Goal: Information Seeking & Learning: Check status

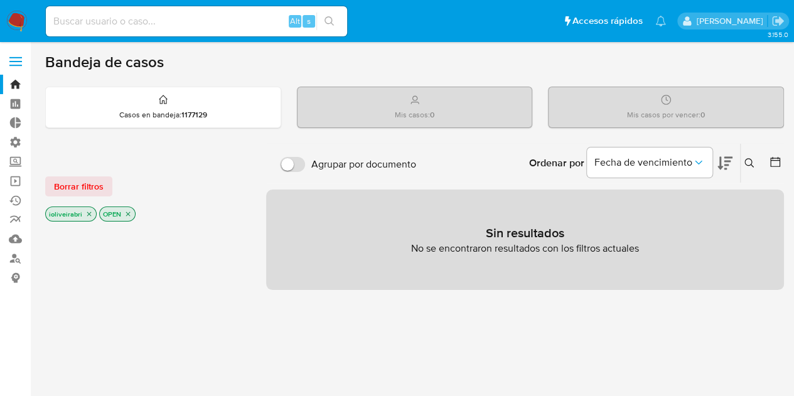
click at [289, 151] on label "Agrupar por documento" at bounding box center [348, 165] width 149 height 28
click at [289, 157] on input "Agrupar por documento" at bounding box center [292, 164] width 25 height 15
click at [292, 164] on input "Agrupar por documento" at bounding box center [292, 164] width 25 height 15
checkbox input "false"
click at [67, 183] on span "Borrar filtros" at bounding box center [79, 187] width 50 height 18
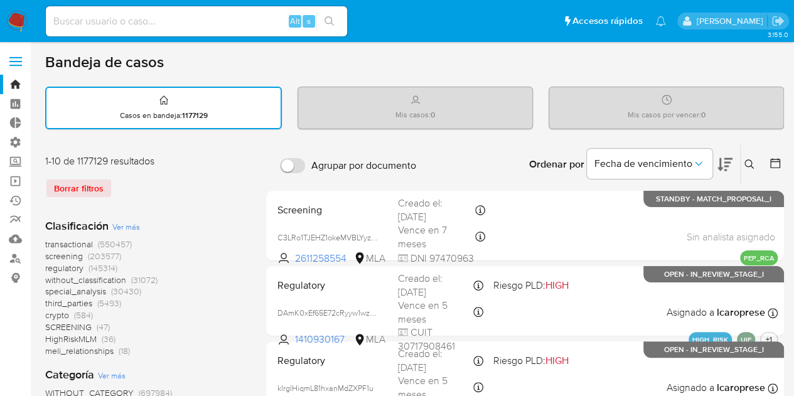
click at [13, 53] on label at bounding box center [15, 61] width 31 height 26
click at [0, 0] on input "checkbox" at bounding box center [0, 0] width 0 height 0
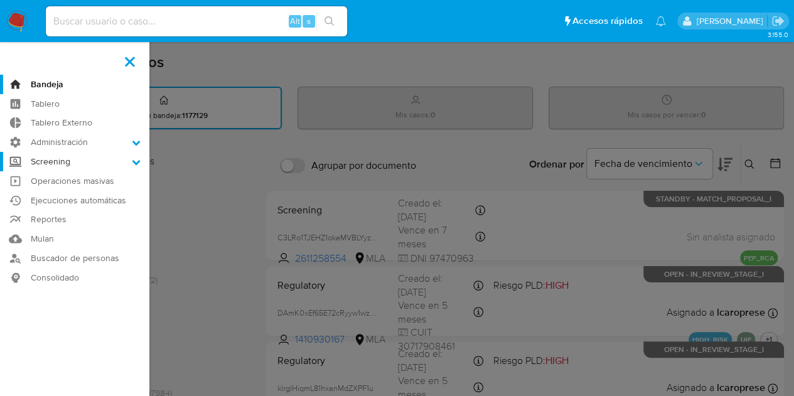
click at [72, 164] on label "Screening" at bounding box center [74, 161] width 149 height 19
click at [0, 0] on input "Screening" at bounding box center [0, 0] width 0 height 0
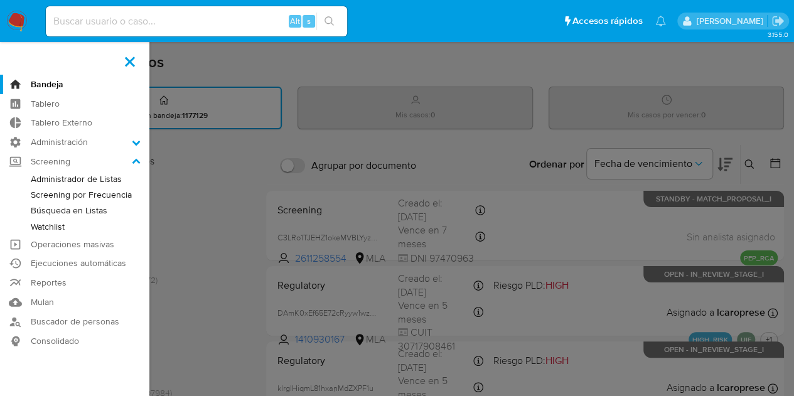
click at [109, 179] on link "Administrador de Listas" at bounding box center [74, 179] width 149 height 16
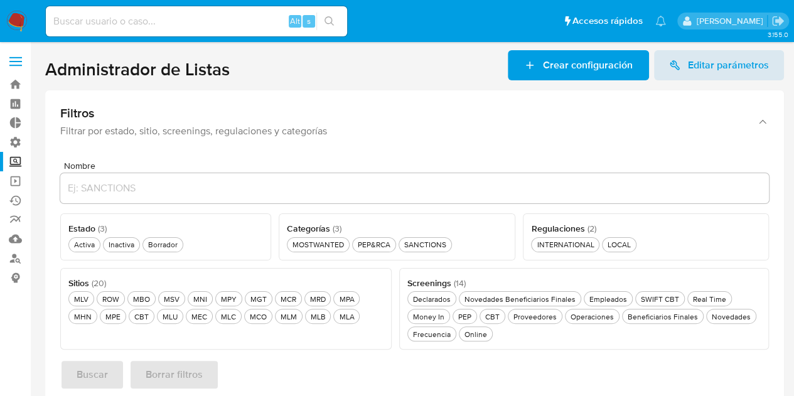
click at [11, 57] on span at bounding box center [15, 57] width 13 height 2
click at [0, 0] on input "checkbox" at bounding box center [0, 0] width 0 height 0
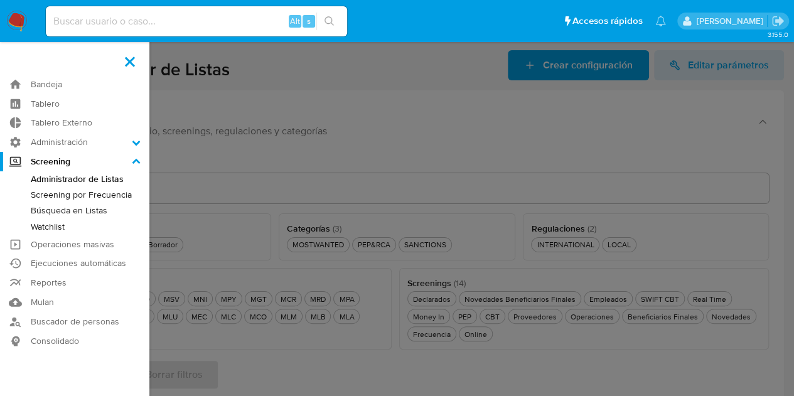
click at [58, 223] on link "Watchlist" at bounding box center [74, 227] width 149 height 16
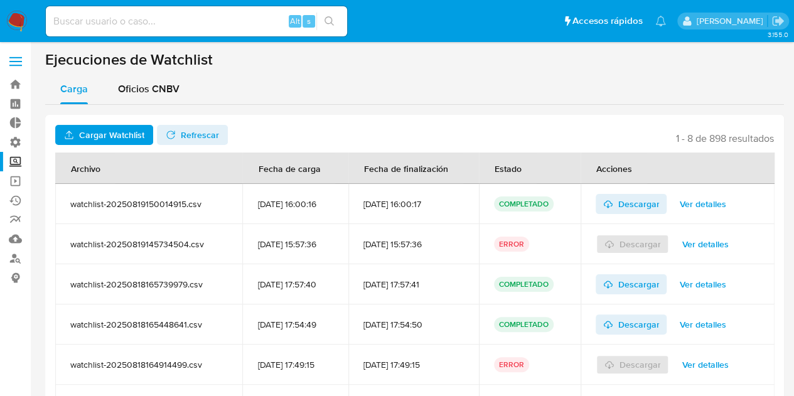
click at [12, 62] on label at bounding box center [15, 61] width 31 height 26
click at [19, 60] on label at bounding box center [15, 61] width 31 height 26
click at [0, 0] on input "checkbox" at bounding box center [0, 0] width 0 height 0
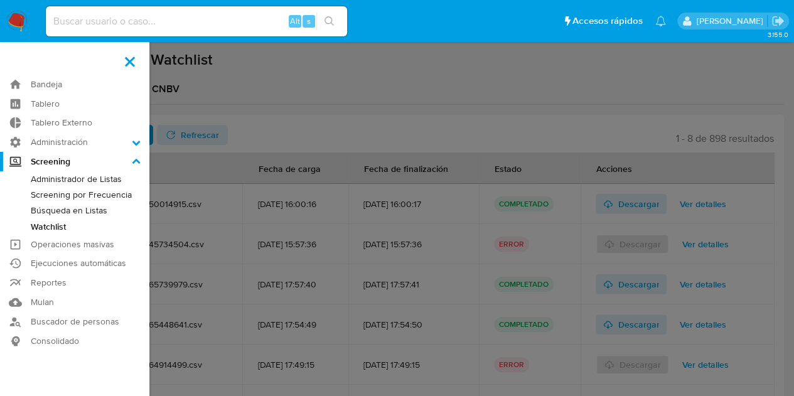
click at [73, 209] on link "Búsqueda en Listas" at bounding box center [74, 211] width 149 height 16
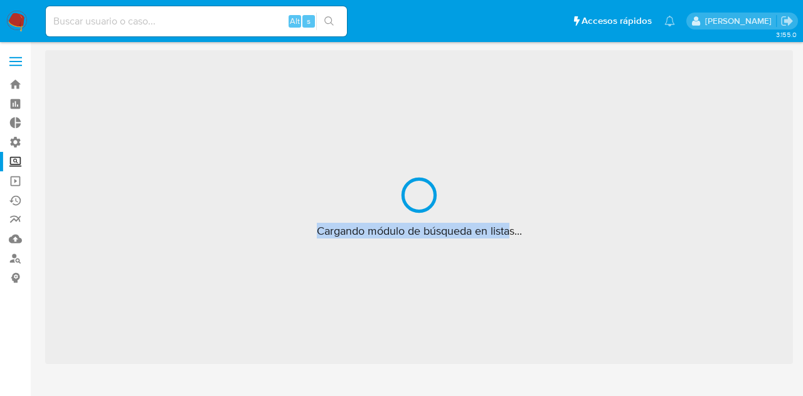
drag, startPoint x: 310, startPoint y: 233, endPoint x: 520, endPoint y: 232, distance: 209.6
click at [515, 229] on div "Cargando módulo de búsqueda en listas..." at bounding box center [419, 207] width 748 height 314
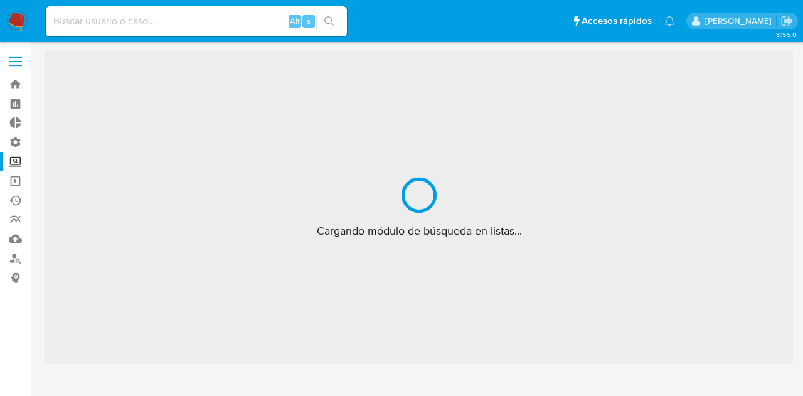
click at [520, 232] on span "Cargando módulo de búsqueda en listas..." at bounding box center [419, 230] width 205 height 15
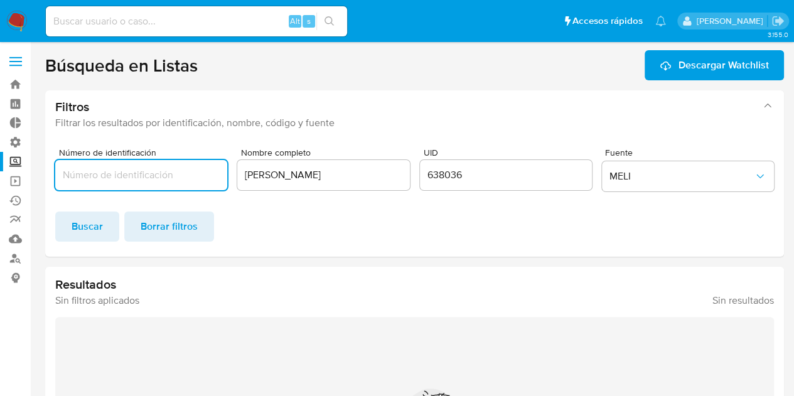
drag, startPoint x: 523, startPoint y: 230, endPoint x: 343, endPoint y: 237, distance: 180.2
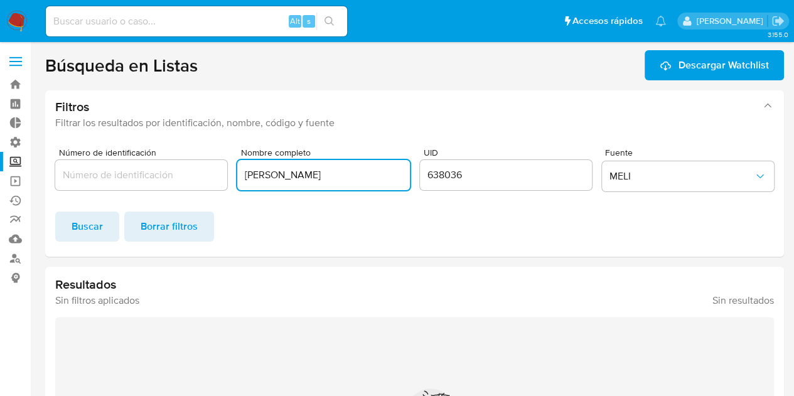
drag, startPoint x: 368, startPoint y: 176, endPoint x: 54, endPoint y: 177, distance: 313.8
click at [54, 177] on div "Número de identificación Nombre completo Igor Oliveira Brito UID 638036 Fuente …" at bounding box center [414, 197] width 739 height 119
drag, startPoint x: 468, startPoint y: 174, endPoint x: 151, endPoint y: 181, distance: 317.0
click at [151, 181] on div "Número de identificación Nombre completo UID 638036 Fuente MELI" at bounding box center [414, 172] width 719 height 48
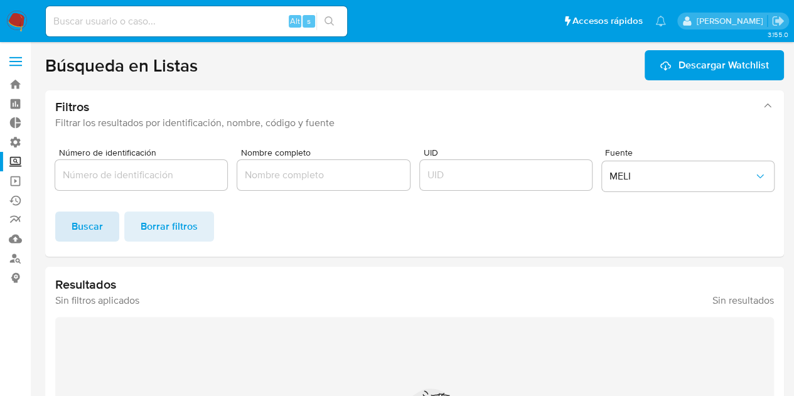
click at [80, 224] on span "Buscar" at bounding box center [87, 227] width 31 height 28
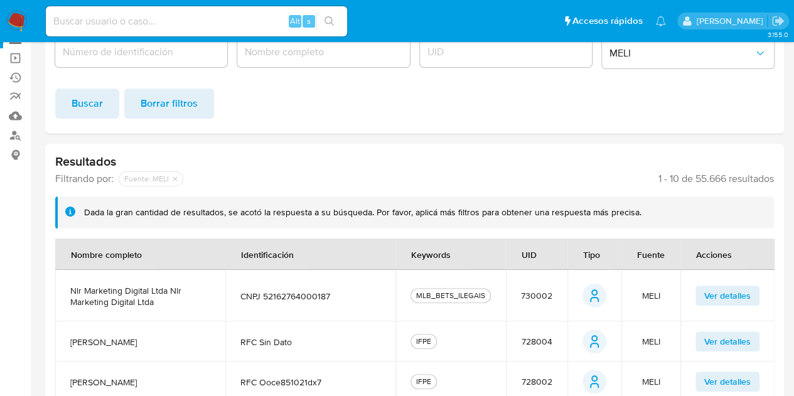
scroll to position [126, 0]
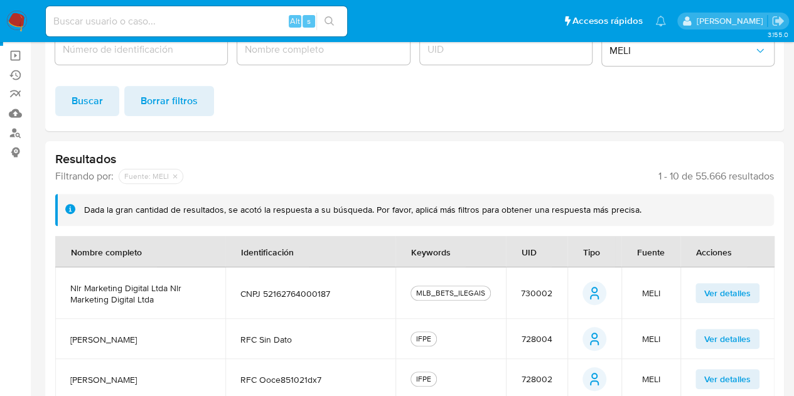
drag, startPoint x: 656, startPoint y: 182, endPoint x: 723, endPoint y: 176, distance: 66.8
click at [723, 176] on span "1 - 10 de 55.666 resultados" at bounding box center [715, 176] width 115 height 13
click at [724, 177] on span "1 - 10 de 55.666 resultados" at bounding box center [715, 176] width 115 height 13
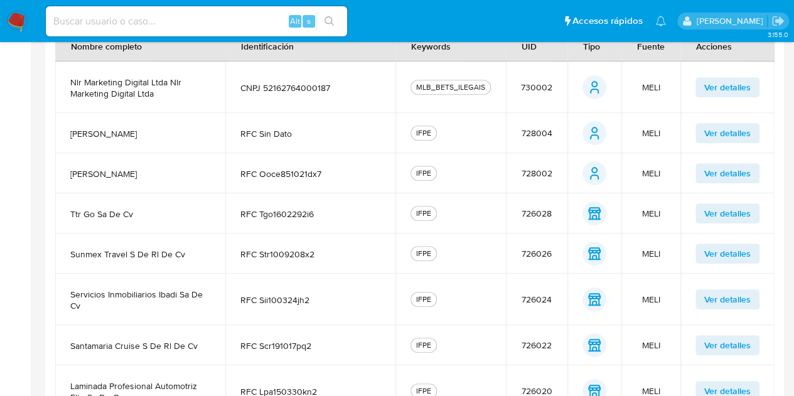
scroll to position [251, 0]
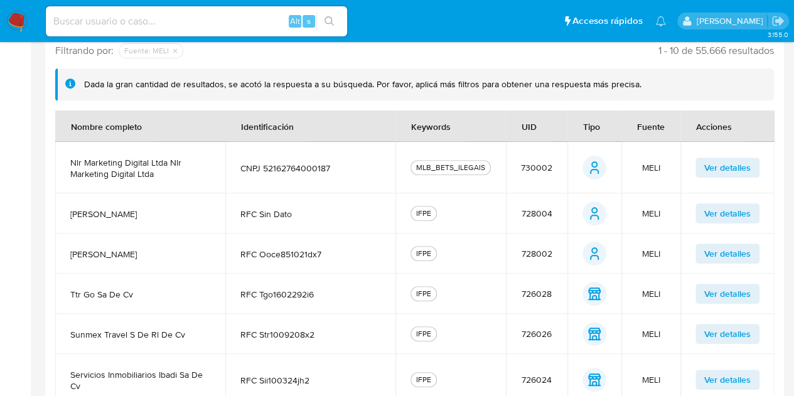
drag, startPoint x: 644, startPoint y: 169, endPoint x: 660, endPoint y: 171, distance: 16.5
click at [660, 171] on td "MELI" at bounding box center [650, 167] width 59 height 51
drag, startPoint x: 663, startPoint y: 164, endPoint x: 640, endPoint y: 164, distance: 23.2
click at [640, 164] on td "MELI" at bounding box center [650, 167] width 59 height 51
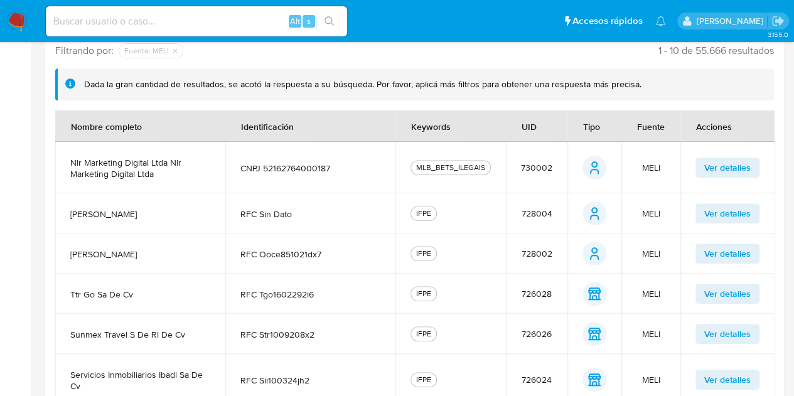
click at [643, 166] on span "MELI" at bounding box center [651, 167] width 18 height 11
drag, startPoint x: 643, startPoint y: 168, endPoint x: 662, endPoint y: 168, distance: 19.5
click at [662, 168] on td "MELI" at bounding box center [650, 167] width 59 height 51
click at [656, 173] on span "MELI" at bounding box center [651, 167] width 18 height 11
drag, startPoint x: 639, startPoint y: 169, endPoint x: 679, endPoint y: 167, distance: 40.2
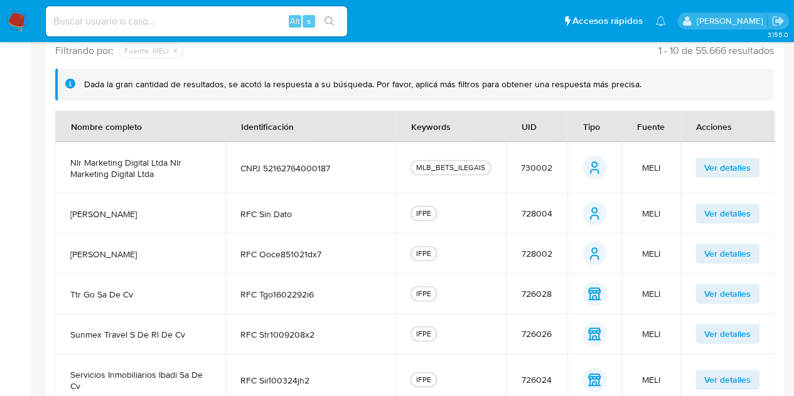
click at [679, 167] on td "MELI" at bounding box center [650, 167] width 59 height 51
click at [655, 165] on span "MELI" at bounding box center [651, 167] width 18 height 11
drag, startPoint x: 638, startPoint y: 166, endPoint x: 668, endPoint y: 174, distance: 30.6
click at [668, 174] on td "MELI" at bounding box center [650, 167] width 59 height 51
drag, startPoint x: 642, startPoint y: 215, endPoint x: 670, endPoint y: 225, distance: 29.8
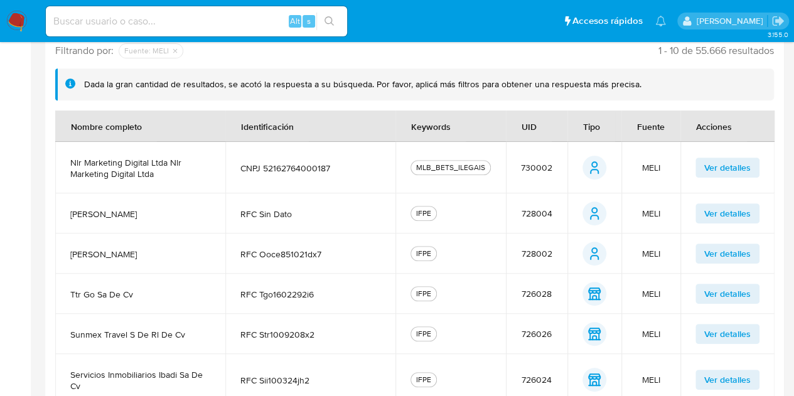
click at [670, 225] on td "MELI" at bounding box center [650, 213] width 59 height 40
click at [663, 220] on td "MELI" at bounding box center [650, 213] width 59 height 40
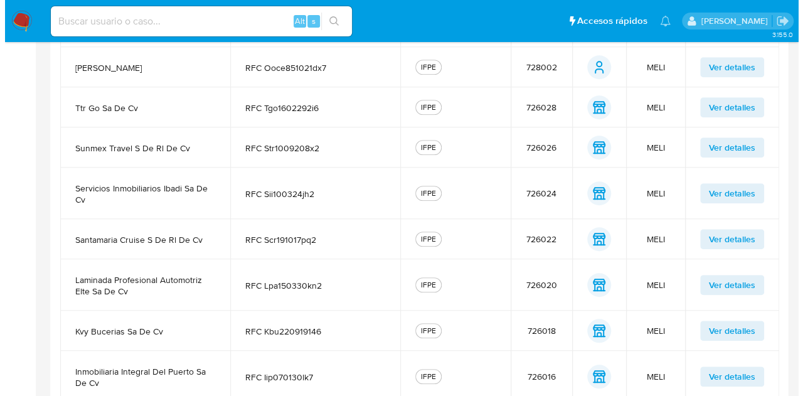
scroll to position [314, 0]
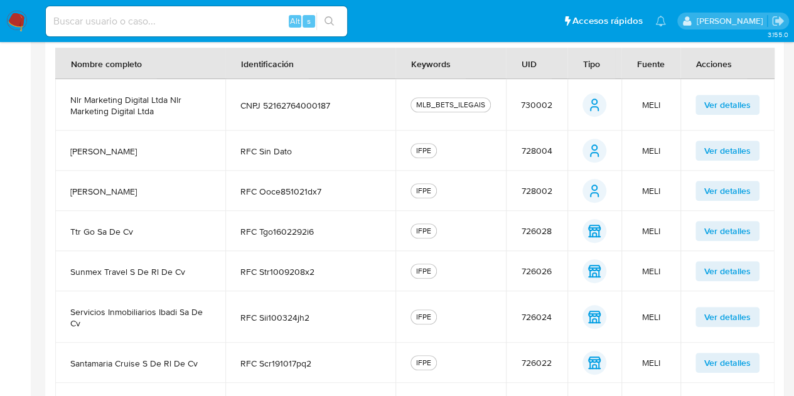
click at [719, 110] on span "Ver detalles" at bounding box center [727, 105] width 46 height 18
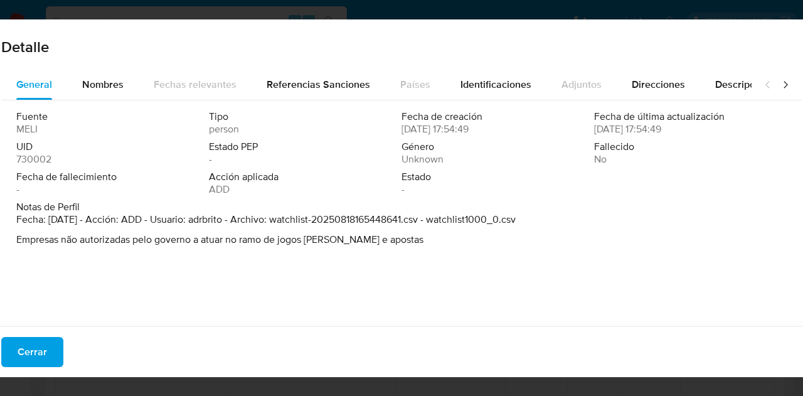
scroll to position [4, 0]
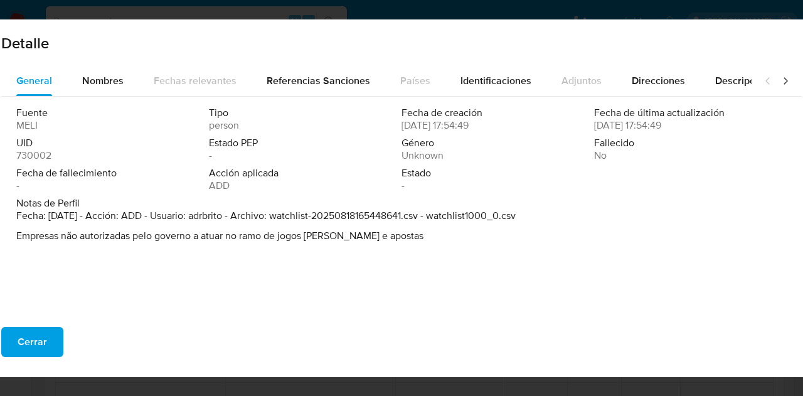
click at [779, 83] on icon at bounding box center [785, 81] width 13 height 13
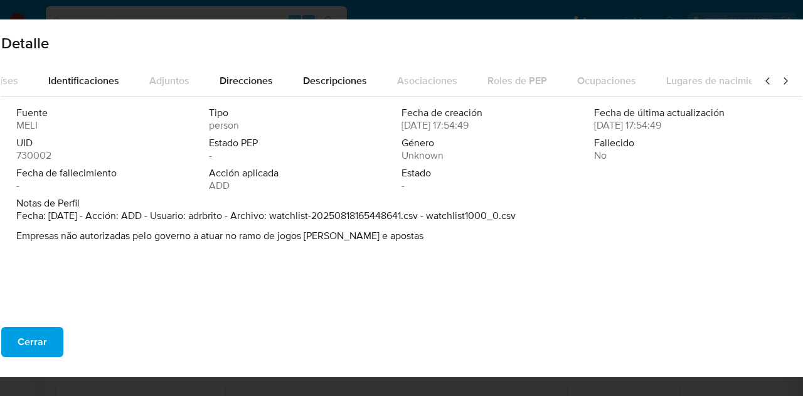
click at [779, 83] on icon at bounding box center [785, 81] width 13 height 13
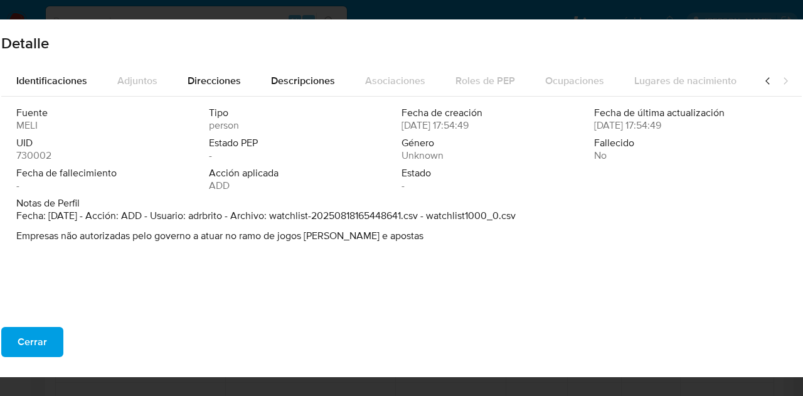
click at [762, 81] on icon at bounding box center [768, 81] width 13 height 13
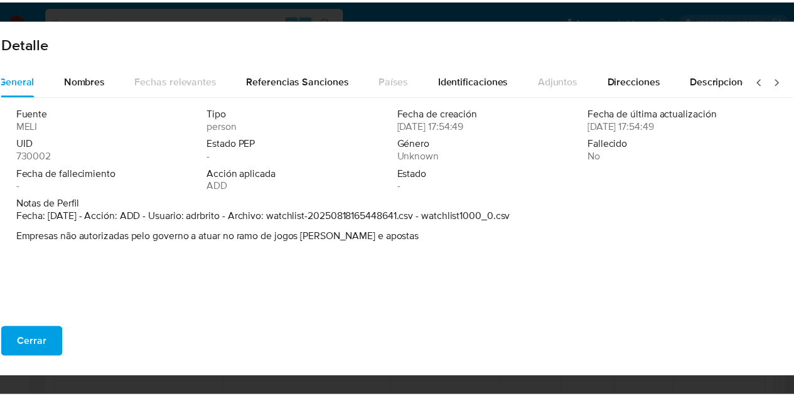
scroll to position [0, 0]
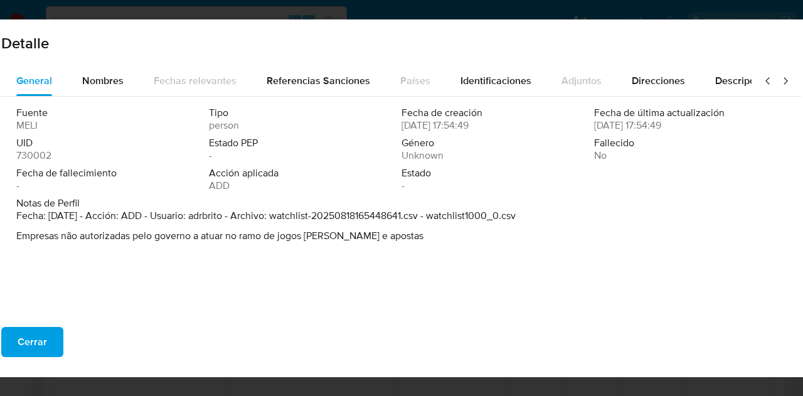
click at [48, 361] on div "Cerrar" at bounding box center [401, 347] width 841 height 60
click at [53, 343] on button "Cerrar" at bounding box center [32, 342] width 62 height 30
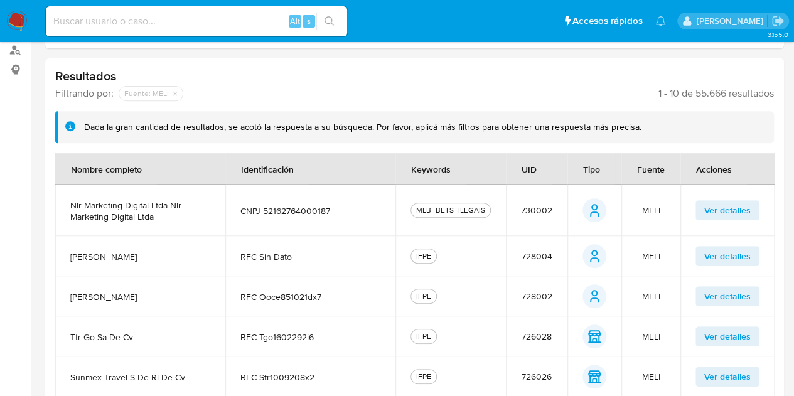
scroll to position [189, 0]
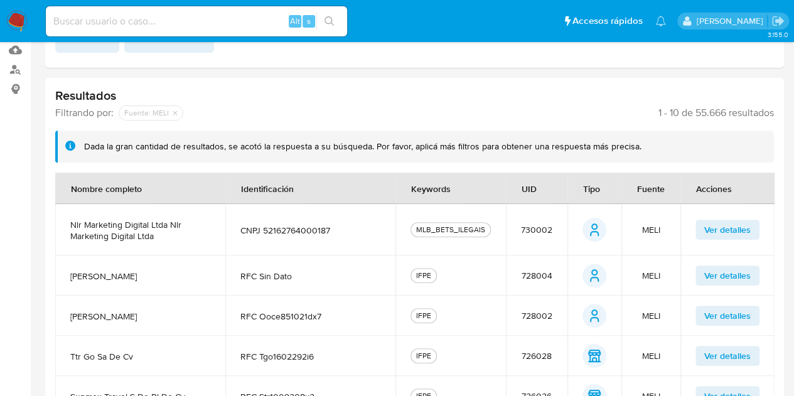
drag, startPoint x: 418, startPoint y: 228, endPoint x: 621, endPoint y: 228, distance: 203.3
click at [501, 235] on td "MLB_BETS_ILEGAIS" at bounding box center [450, 229] width 110 height 51
drag, startPoint x: 228, startPoint y: 231, endPoint x: 474, endPoint y: 222, distance: 246.8
click at [482, 222] on tr "nlr marketing digital ltda nlr marketing digital ltda CNPJ 52162764000187 MLB_B…" at bounding box center [414, 229] width 719 height 51
click at [103, 254] on td "nlr marketing digital ltda nlr marketing digital ltda" at bounding box center [140, 229] width 170 height 51
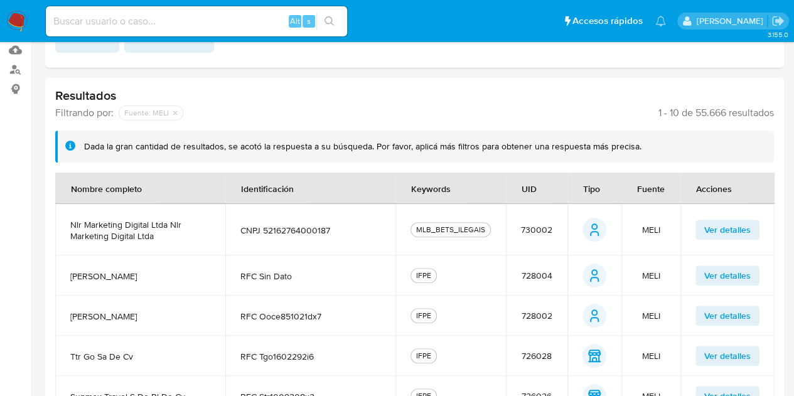
drag, startPoint x: 55, startPoint y: 223, endPoint x: 180, endPoint y: 230, distance: 125.1
click at [178, 225] on td "nlr marketing digital ltda nlr marketing digital ltda" at bounding box center [140, 229] width 170 height 51
drag, startPoint x: 180, startPoint y: 230, endPoint x: 173, endPoint y: 232, distance: 7.2
click at [176, 232] on span "nlr marketing digital ltda nlr marketing digital ltda" at bounding box center [140, 230] width 140 height 23
drag, startPoint x: 63, startPoint y: 223, endPoint x: 157, endPoint y: 242, distance: 95.4
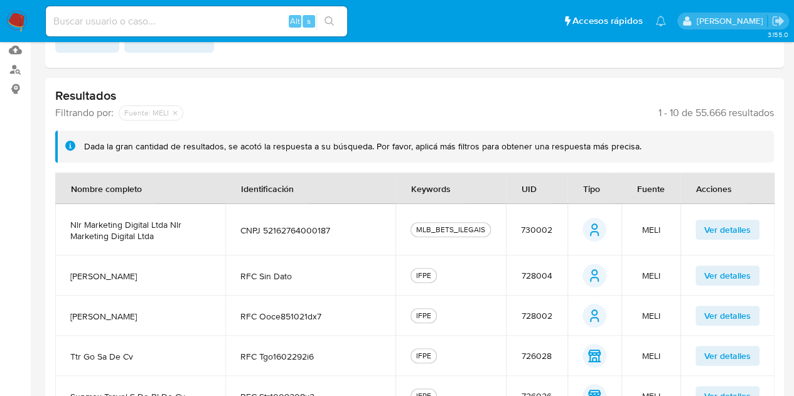
click at [157, 242] on td "nlr marketing digital ltda nlr marketing digital ltda" at bounding box center [140, 229] width 170 height 51
click at [153, 236] on span "nlr marketing digital ltda nlr marketing digital ltda" at bounding box center [140, 230] width 140 height 23
click at [75, 232] on span "nlr marketing digital ltda nlr marketing digital ltda" at bounding box center [140, 230] width 140 height 23
click at [66, 223] on td "nlr marketing digital ltda nlr marketing digital ltda" at bounding box center [140, 229] width 170 height 51
drag, startPoint x: 62, startPoint y: 218, endPoint x: 139, endPoint y: 252, distance: 84.9
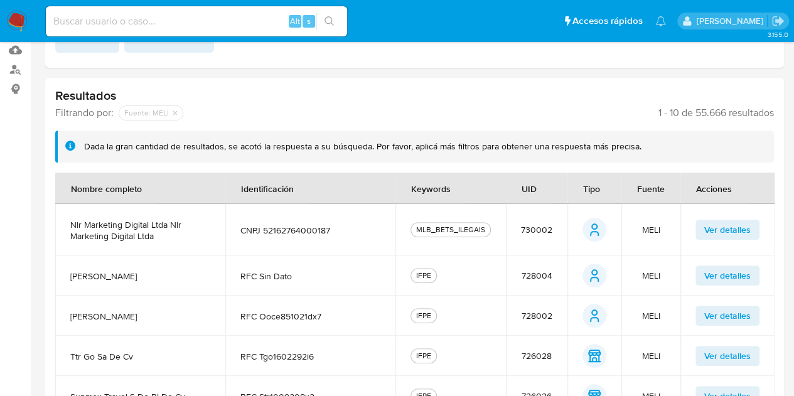
click at [188, 238] on td "nlr marketing digital ltda nlr marketing digital ltda" at bounding box center [140, 229] width 170 height 51
click at [88, 279] on span "cesar alejandro sepulveda arellano" at bounding box center [140, 275] width 140 height 11
drag, startPoint x: 103, startPoint y: 294, endPoint x: 128, endPoint y: 294, distance: 25.1
click at [132, 296] on td "cesar alejandro sepulveda arellano" at bounding box center [140, 275] width 170 height 40
click at [124, 282] on span "cesar alejandro sepulveda arellano" at bounding box center [140, 275] width 140 height 11
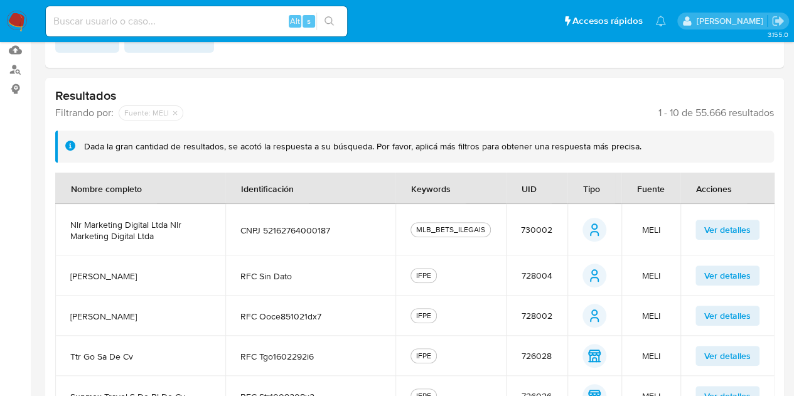
drag, startPoint x: 63, startPoint y: 274, endPoint x: 172, endPoint y: 292, distance: 110.0
click at [172, 292] on td "cesar alejandro sepulveda arellano" at bounding box center [140, 275] width 170 height 40
click at [165, 282] on span "cesar alejandro sepulveda arellano" at bounding box center [140, 275] width 140 height 11
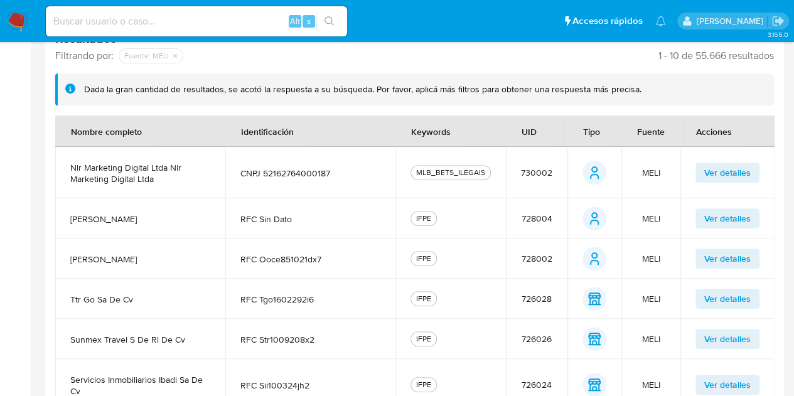
scroll to position [314, 0]
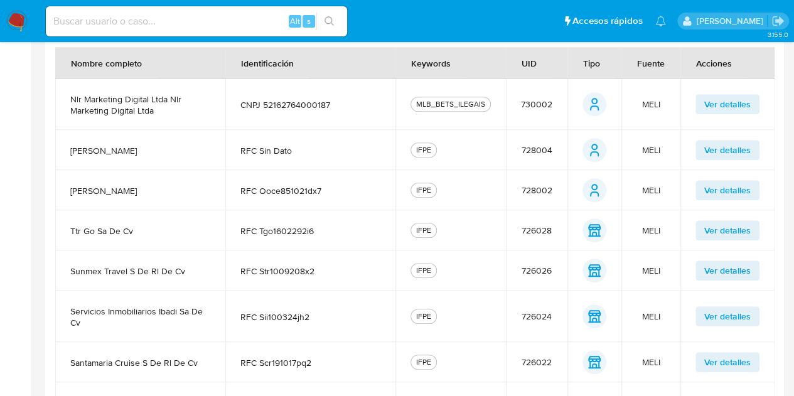
drag, startPoint x: 91, startPoint y: 206, endPoint x: 285, endPoint y: 193, distance: 194.4
click at [285, 193] on tr "edgar valeriano orozco cabadas RFC ooce851021dx7 IFPE 728002 person person MELI…" at bounding box center [414, 190] width 719 height 40
click at [197, 196] on span "edgar valeriano orozco cabadas" at bounding box center [140, 190] width 140 height 11
drag, startPoint x: 65, startPoint y: 210, endPoint x: 225, endPoint y: 191, distance: 160.4
click at [225, 191] on tr "edgar valeriano orozco cabadas RFC ooce851021dx7 IFPE 728002 person person MELI…" at bounding box center [414, 190] width 719 height 40
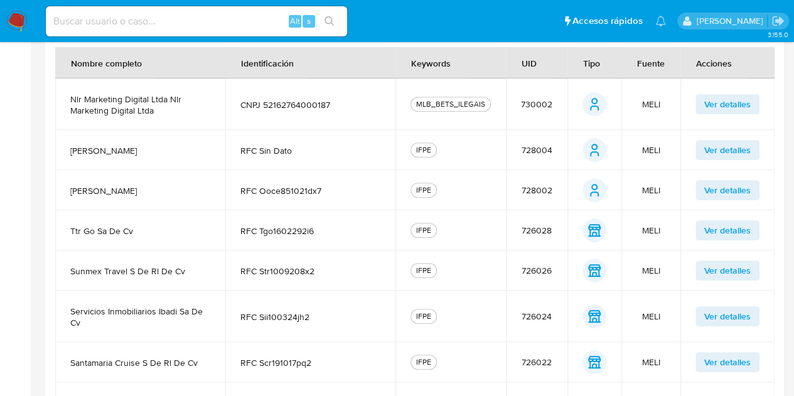
click at [93, 237] on span "ttr go sa de cv" at bounding box center [140, 230] width 140 height 11
drag, startPoint x: 62, startPoint y: 239, endPoint x: 110, endPoint y: 254, distance: 51.0
click at [146, 245] on td "ttr go sa de cv" at bounding box center [140, 230] width 170 height 40
click at [65, 264] on td "sunmex travel s de rl de cv" at bounding box center [140, 270] width 170 height 40
drag, startPoint x: 142, startPoint y: 281, endPoint x: 226, endPoint y: 269, distance: 84.9
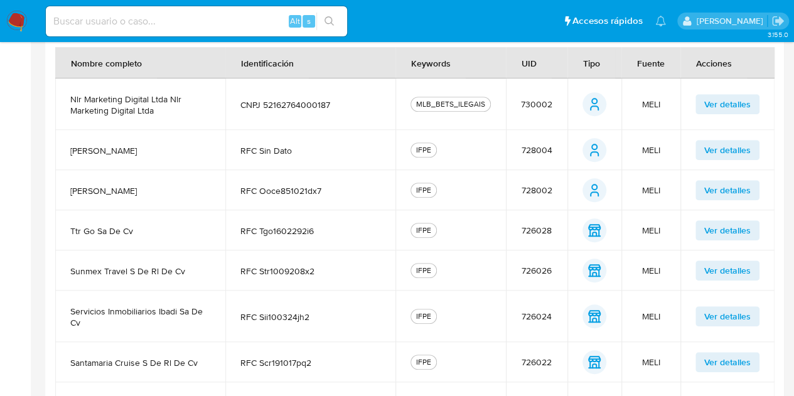
click at [227, 270] on tr "sunmex travel s de rl de cv RFC str1009208x2 IFPE 726026 entity entity MELI Ver…" at bounding box center [414, 270] width 719 height 40
click at [112, 320] on span "servicios inmobiliarios ibadi sa de cv" at bounding box center [140, 317] width 140 height 23
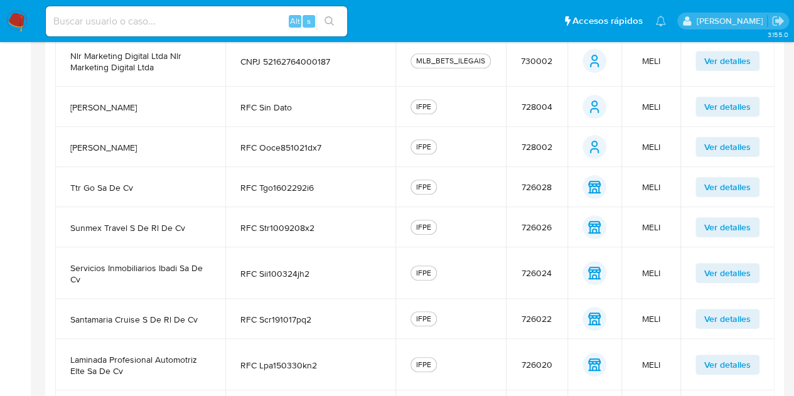
scroll to position [377, 0]
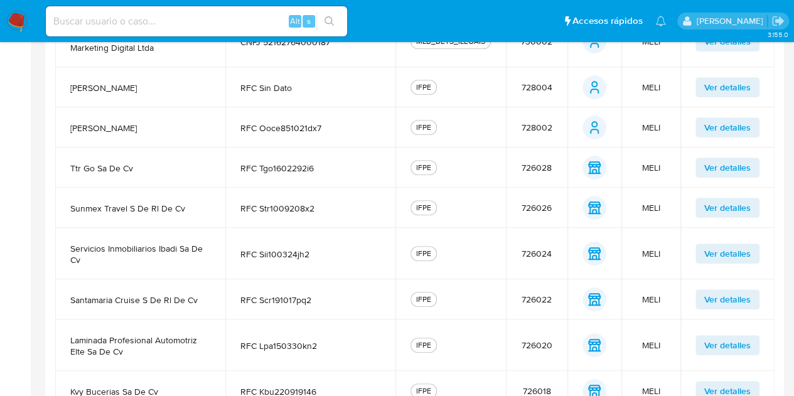
drag, startPoint x: 105, startPoint y: 281, endPoint x: 119, endPoint y: 288, distance: 16.3
click at [119, 279] on td "servicios inmobiliarios ibadi sa de cv" at bounding box center [140, 253] width 170 height 51
click at [117, 279] on td "servicios inmobiliarios ibadi sa de cv" at bounding box center [140, 253] width 170 height 51
drag, startPoint x: 63, startPoint y: 308, endPoint x: 291, endPoint y: 313, distance: 228.5
click at [299, 313] on tr "santamaria cruise s de rl de cv RFC scr191017pq2 IFPE 726022 entity entity MELI…" at bounding box center [414, 299] width 719 height 40
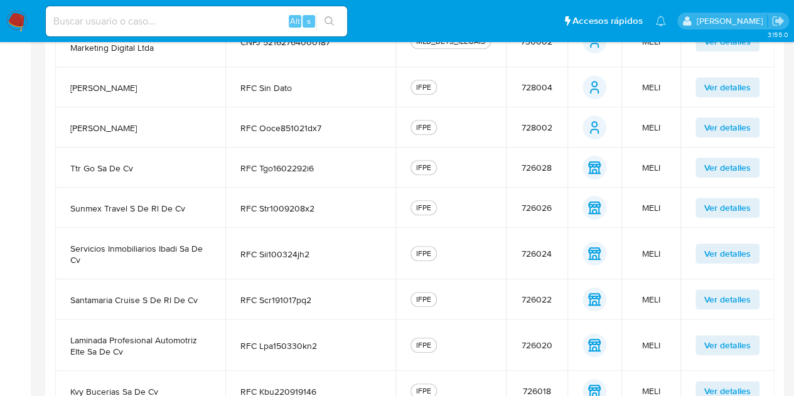
click at [153, 319] on td "santamaria cruise s de rl de cv" at bounding box center [140, 299] width 170 height 40
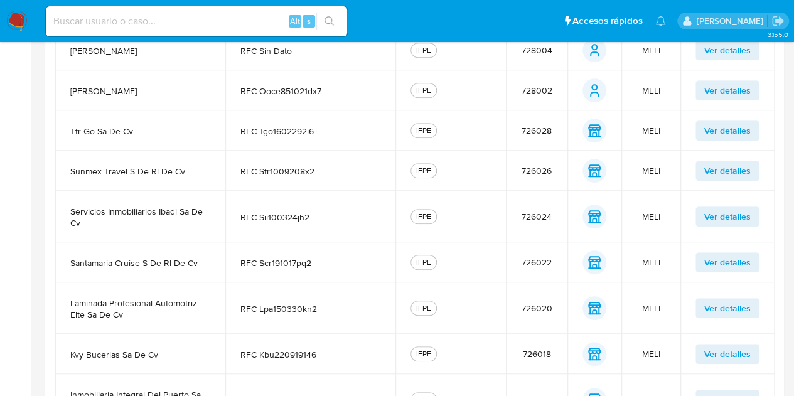
scroll to position [440, 0]
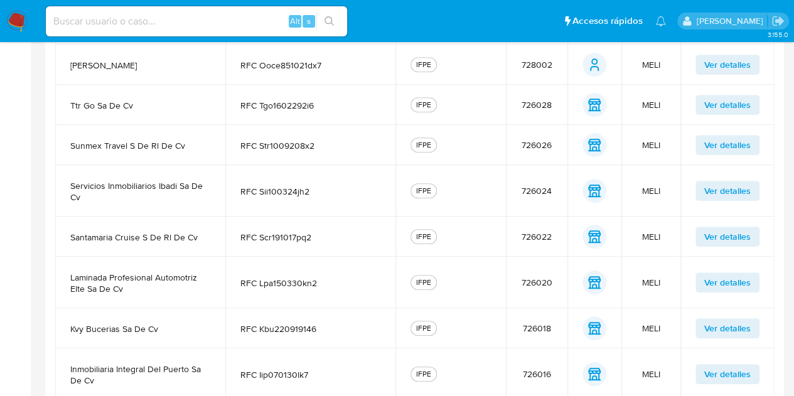
click at [144, 292] on span "laminada profesional automotriz elte sa de cv" at bounding box center [140, 283] width 140 height 23
drag, startPoint x: 69, startPoint y: 288, endPoint x: 333, endPoint y: 293, distance: 264.3
click at [333, 293] on tr "laminada profesional automotriz elte sa de cv RFC lpa150330kn2 IFPE 726020 enti…" at bounding box center [414, 282] width 719 height 51
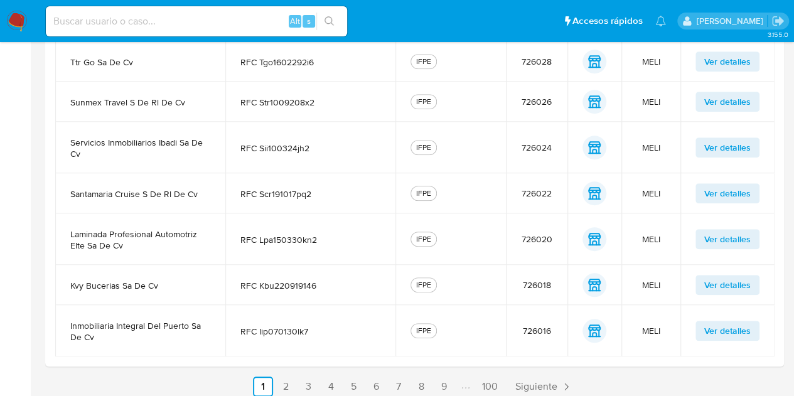
scroll to position [503, 0]
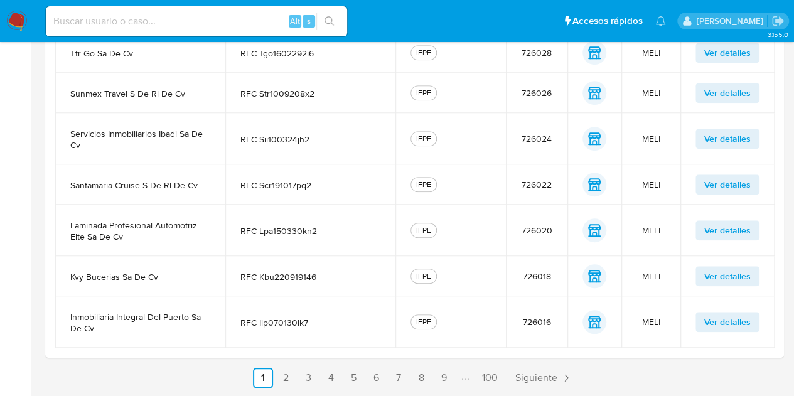
drag, startPoint x: 59, startPoint y: 286, endPoint x: 343, endPoint y: 276, distance: 283.8
click at [343, 276] on tr "kvy bucerias sa de cv RFC kbu220919146 IFPE 726018 entity entity MELI Ver detal…" at bounding box center [414, 276] width 719 height 40
click at [325, 283] on td "RFC kbu220919146" at bounding box center [310, 276] width 170 height 40
drag, startPoint x: 69, startPoint y: 222, endPoint x: 663, endPoint y: 322, distance: 602.6
click at [663, 322] on tbody "nlr marketing digital ltda nlr marketing digital ltda CNPJ 52162764000187 MLB_B…" at bounding box center [414, 124] width 719 height 447
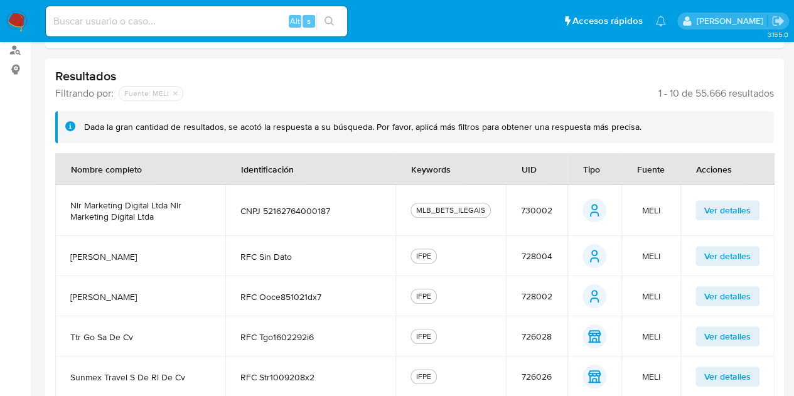
scroll to position [189, 0]
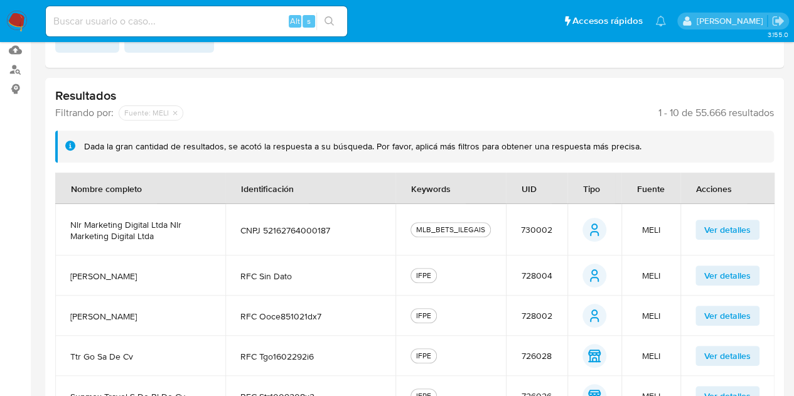
click at [606, 168] on div "Resultados Filtrando por: deshabilitado : Fuente: MELI 1 - 10 de 55.666 resulta…" at bounding box center [414, 369] width 739 height 583
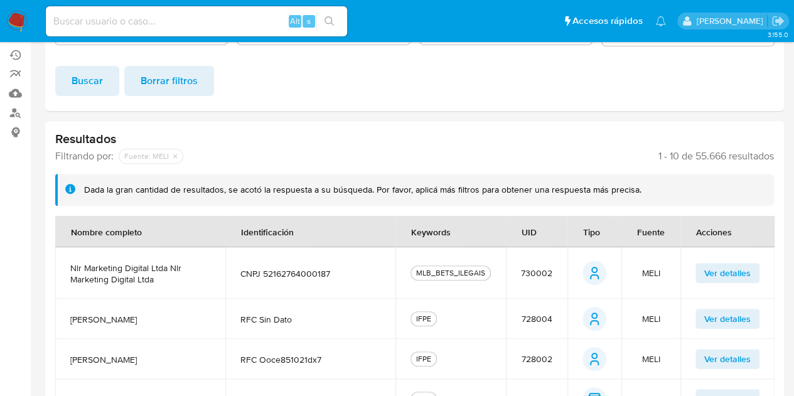
scroll to position [126, 0]
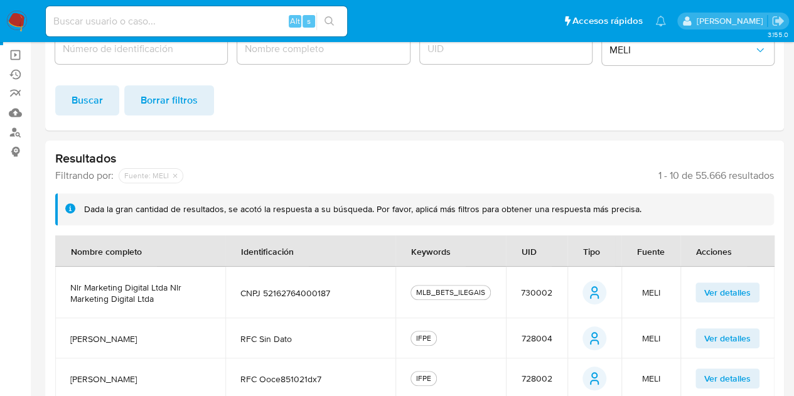
drag, startPoint x: 654, startPoint y: 175, endPoint x: 774, endPoint y: 178, distance: 119.9
drag, startPoint x: 653, startPoint y: 175, endPoint x: 833, endPoint y: 168, distance: 179.6
click at [794, 168] on html "Pausado Ver notificaciones Alt s Accesos rápidos Presiona las siguientes teclas…" at bounding box center [397, 318] width 794 height 888
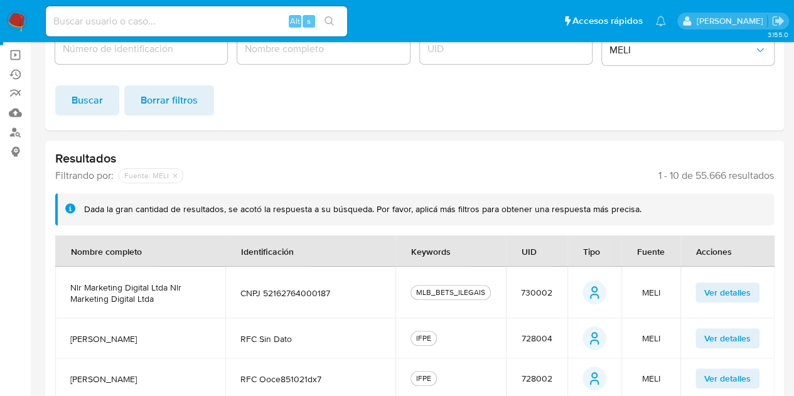
click at [756, 181] on span "1 - 10 de 55.666 resultados" at bounding box center [715, 175] width 115 height 13
drag, startPoint x: 656, startPoint y: 176, endPoint x: 776, endPoint y: 180, distance: 119.3
click at [772, 178] on span "1 - 10 de 55.666 resultados" at bounding box center [715, 175] width 115 height 13
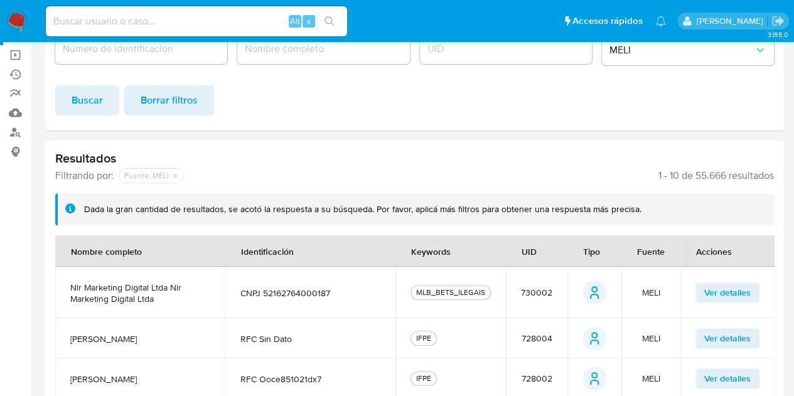
drag, startPoint x: 773, startPoint y: 174, endPoint x: 650, endPoint y: 173, distance: 123.6
click at [665, 171] on span "1 - 10 de 55.666 resultados" at bounding box center [715, 175] width 115 height 13
click at [658, 171] on span "1 - 10 de 55.666 resultados" at bounding box center [715, 175] width 115 height 13
drag, startPoint x: 654, startPoint y: 174, endPoint x: 777, endPoint y: 173, distance: 123.0
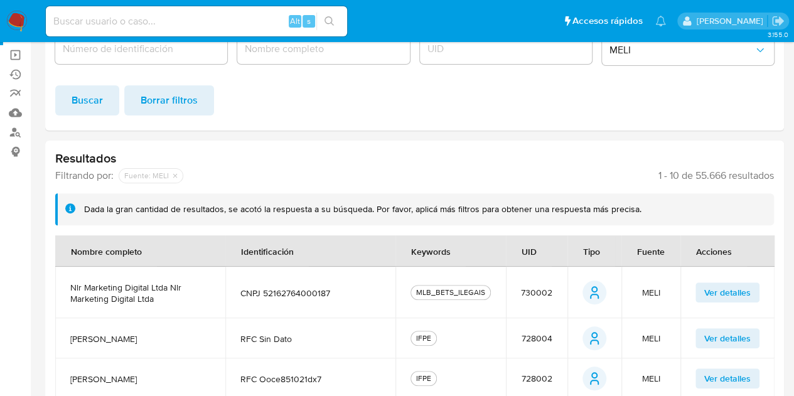
click at [771, 178] on span "1 - 10 de 55.666 resultados" at bounding box center [715, 175] width 115 height 13
drag, startPoint x: 773, startPoint y: 178, endPoint x: 653, endPoint y: 179, distance: 119.9
click at [651, 179] on div "Filtrando por: deshabilitado : Fuente: MELI 1 - 10 de 55.666 resultados" at bounding box center [414, 175] width 719 height 15
click at [661, 174] on span "1 - 10 de 55.666 resultados" at bounding box center [715, 175] width 115 height 13
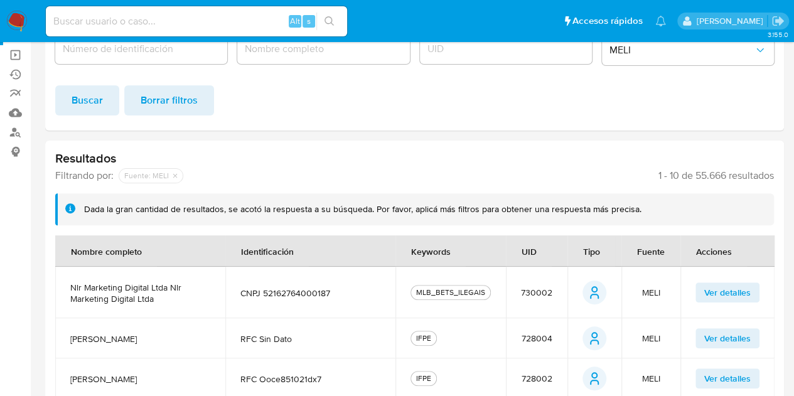
click at [658, 174] on span "1 - 10 de 55.666 resultados" at bounding box center [715, 175] width 115 height 13
drag, startPoint x: 656, startPoint y: 176, endPoint x: 771, endPoint y: 174, distance: 114.2
click at [770, 173] on span "1 - 10 de 55.666 resultados" at bounding box center [715, 175] width 115 height 13
click at [771, 174] on span "1 - 10 de 55.666 resultados" at bounding box center [715, 175] width 115 height 13
drag, startPoint x: 774, startPoint y: 176, endPoint x: 744, endPoint y: 183, distance: 30.9
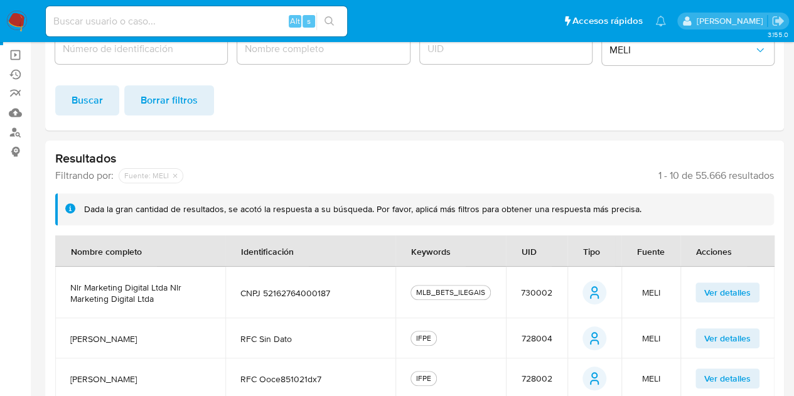
click at [710, 178] on span "1 - 10 de 55.666 resultados" at bounding box center [715, 175] width 115 height 13
drag, startPoint x: 656, startPoint y: 175, endPoint x: 788, endPoint y: 175, distance: 131.8
click at [788, 175] on main "3.155.0" at bounding box center [397, 318] width 794 height 888
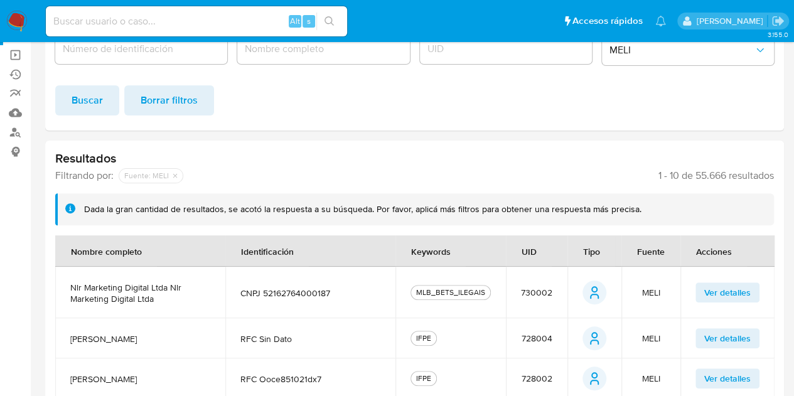
drag, startPoint x: 777, startPoint y: 177, endPoint x: 653, endPoint y: 178, distance: 124.3
click at [661, 181] on span "1 - 10 de 55.666 resultados" at bounding box center [715, 175] width 115 height 13
click at [658, 180] on span "1 - 10 de 55.666 resultados" at bounding box center [715, 175] width 115 height 13
click at [658, 176] on span "1 - 10 de 55.666 resultados" at bounding box center [715, 175] width 115 height 13
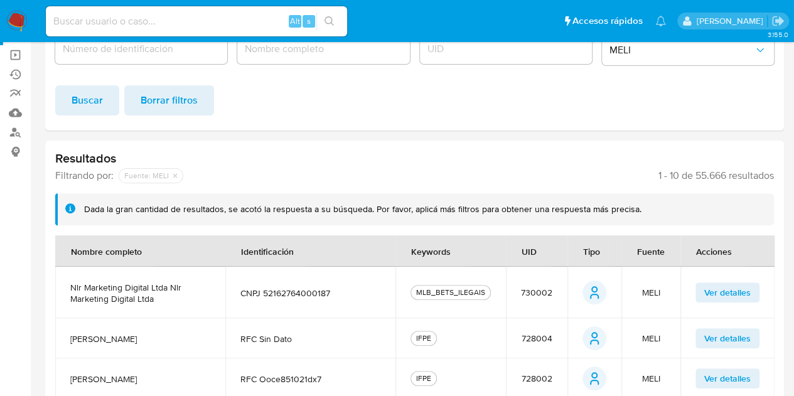
drag, startPoint x: 656, startPoint y: 175, endPoint x: 811, endPoint y: 184, distance: 155.3
click at [794, 184] on html "Pausado Ver notificaciones Alt s Accesos rápidos Presiona las siguientes teclas…" at bounding box center [397, 318] width 794 height 888
click at [182, 179] on div "Filtrando por: deshabilitado : Fuente: MELI 1 - 10 de 55.666 resultados" at bounding box center [414, 175] width 719 height 15
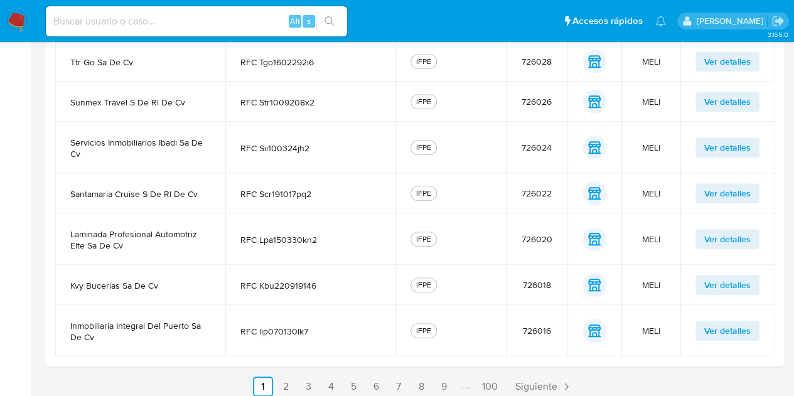
scroll to position [503, 0]
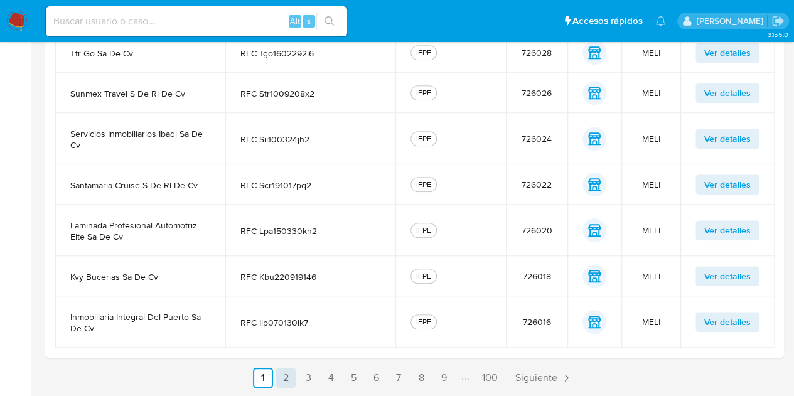
click at [278, 375] on link "2" at bounding box center [286, 378] width 20 height 20
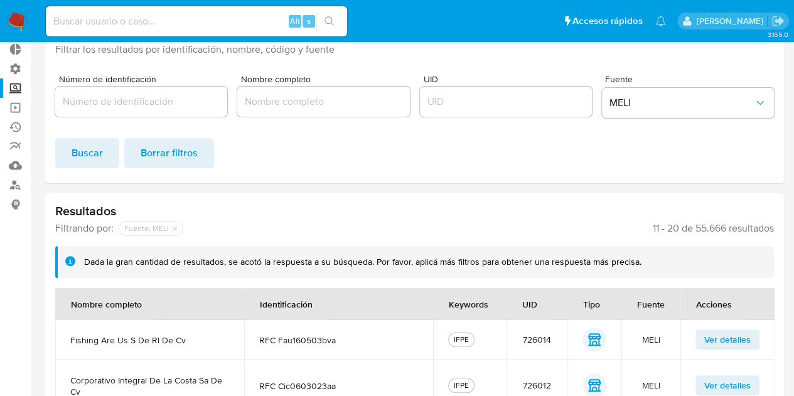
scroll to position [469, 0]
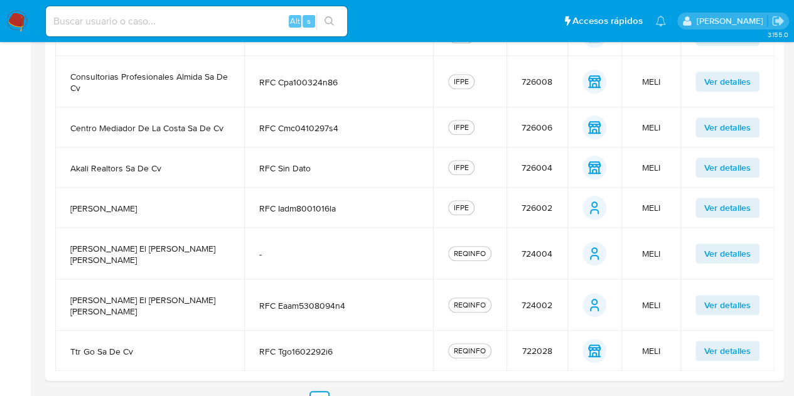
drag, startPoint x: 254, startPoint y: 243, endPoint x: 276, endPoint y: 254, distance: 24.7
click at [280, 254] on td "-" at bounding box center [338, 253] width 189 height 51
click at [269, 251] on span "-" at bounding box center [338, 254] width 159 height 11
drag, startPoint x: 255, startPoint y: 250, endPoint x: 265, endPoint y: 252, distance: 10.4
click at [268, 255] on td "-" at bounding box center [338, 253] width 189 height 51
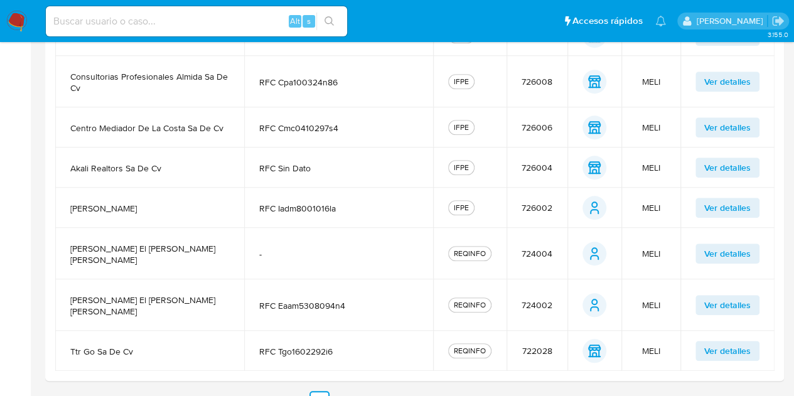
click at [264, 252] on span "-" at bounding box center [338, 254] width 159 height 11
